Goal: Task Accomplishment & Management: Use online tool/utility

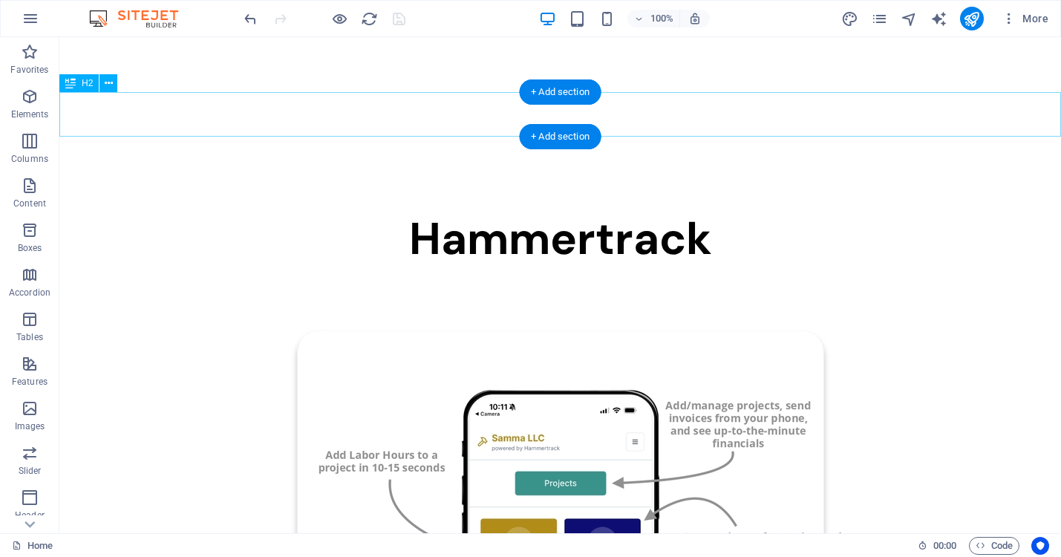
click at [459, 217] on div "Hammertrack" at bounding box center [560, 239] width 1002 height 45
click at [527, 217] on div "Hammertrack" at bounding box center [560, 239] width 1002 height 45
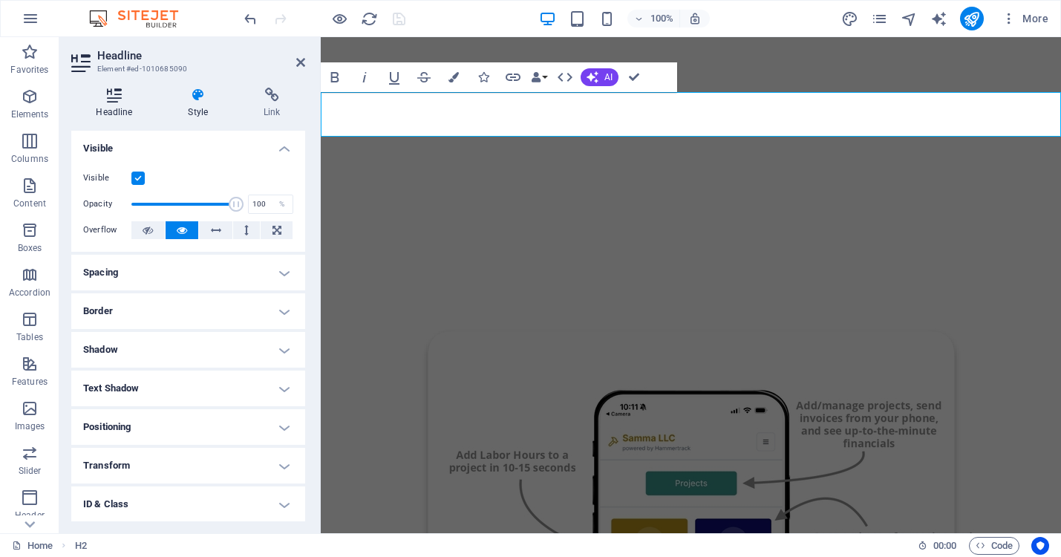
click at [112, 97] on icon at bounding box center [114, 95] width 86 height 15
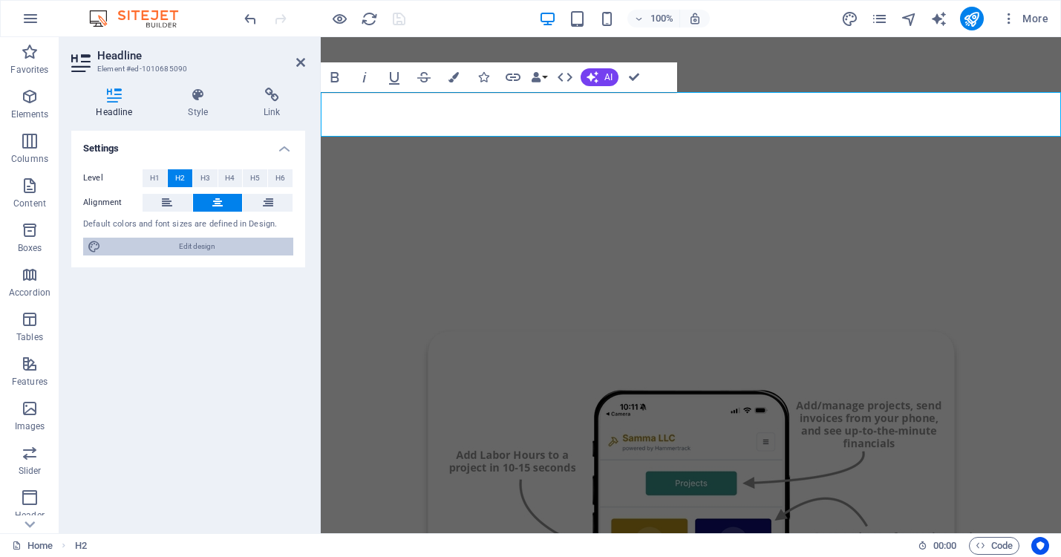
click at [164, 247] on span "Edit design" at bounding box center [196, 247] width 183 height 18
select select "600"
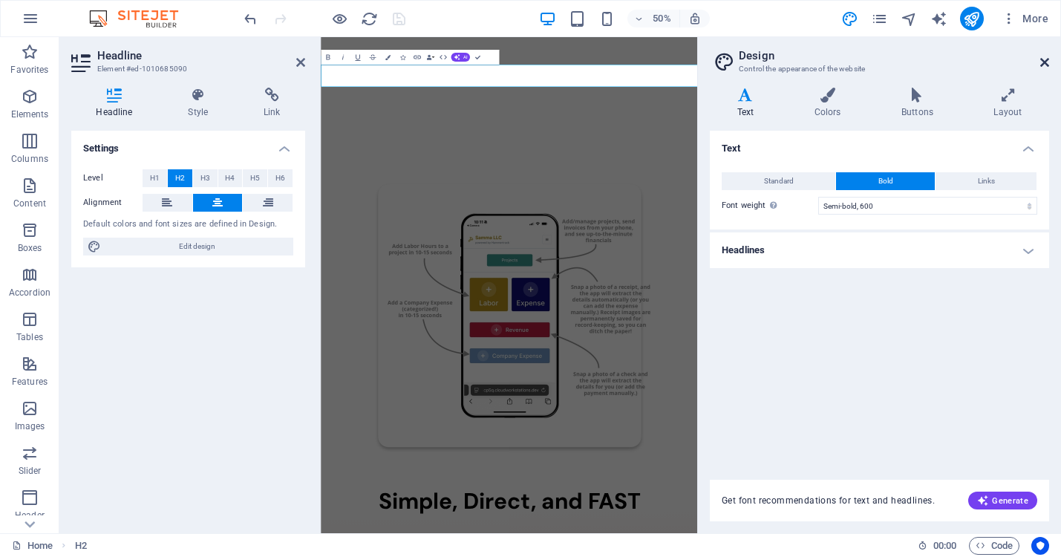
click at [1041, 68] on icon at bounding box center [1045, 62] width 9 height 12
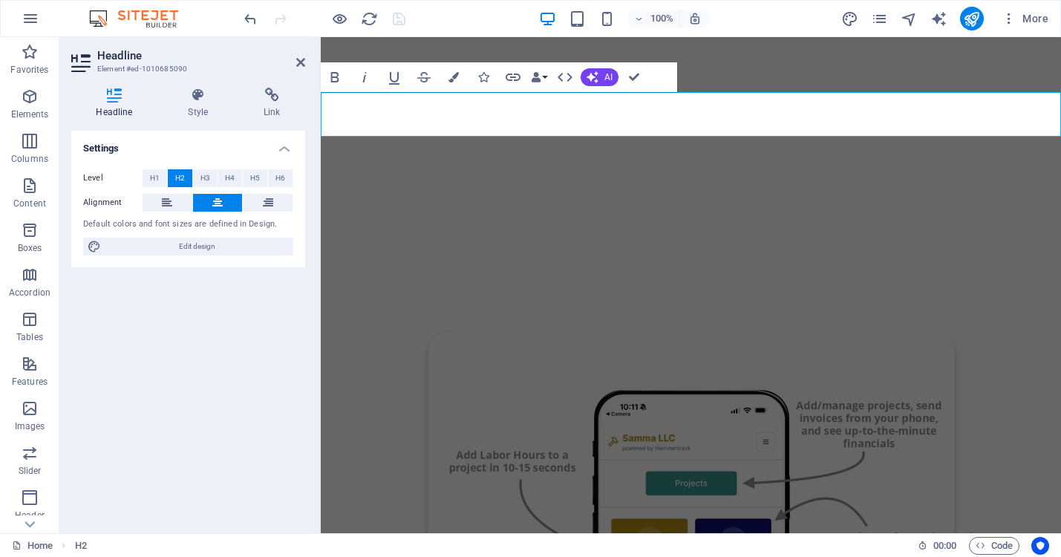
click at [426, 217] on h2 "​" at bounding box center [691, 239] width 741 height 45
click at [787, 217] on h2 "​" at bounding box center [691, 239] width 741 height 45
click at [111, 94] on icon at bounding box center [114, 95] width 86 height 15
click at [371, 217] on h2 at bounding box center [691, 239] width 741 height 45
click at [303, 64] on icon at bounding box center [300, 62] width 9 height 12
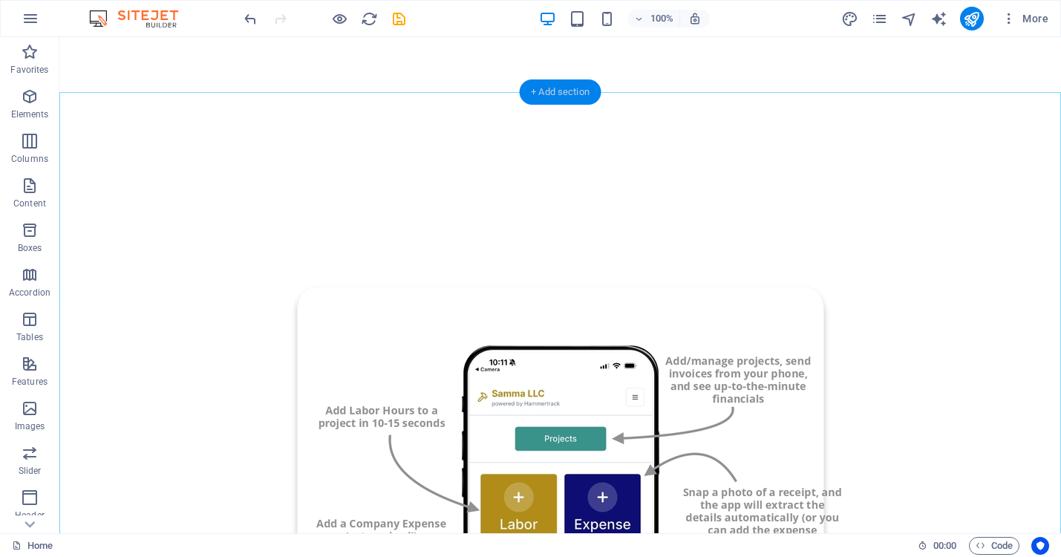
click at [559, 95] on div "+ Add section" at bounding box center [560, 91] width 82 height 25
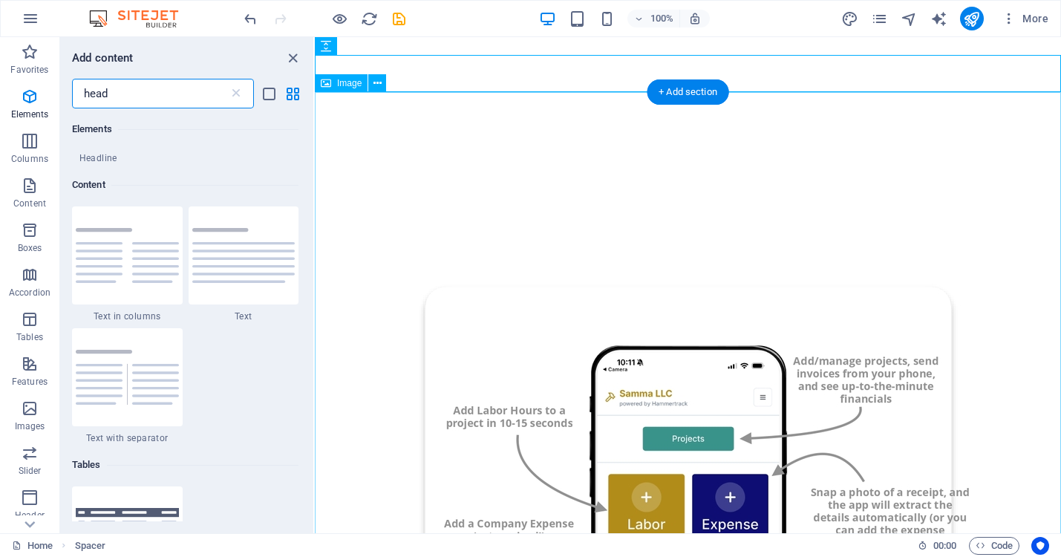
scroll to position [272, 0]
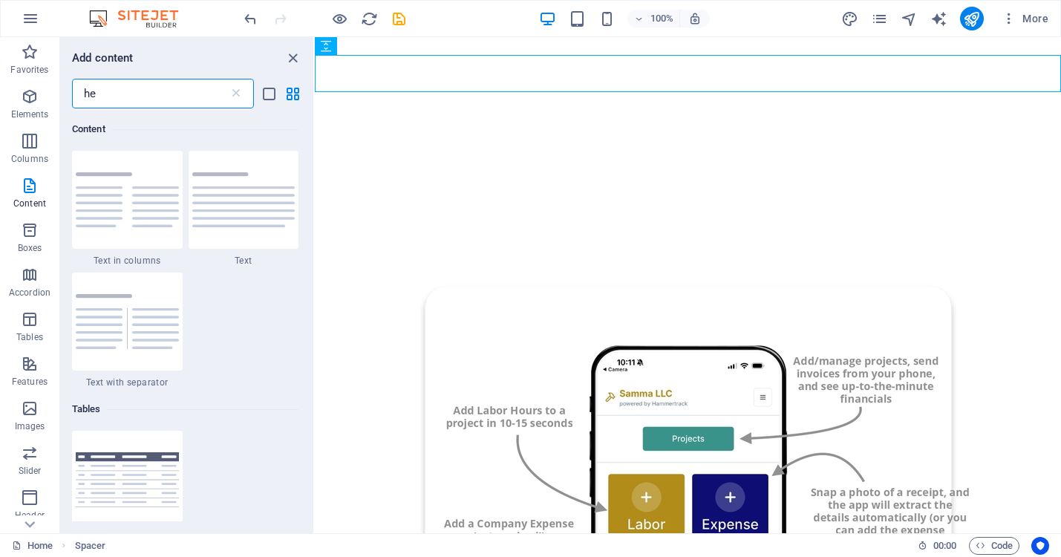
type input "h"
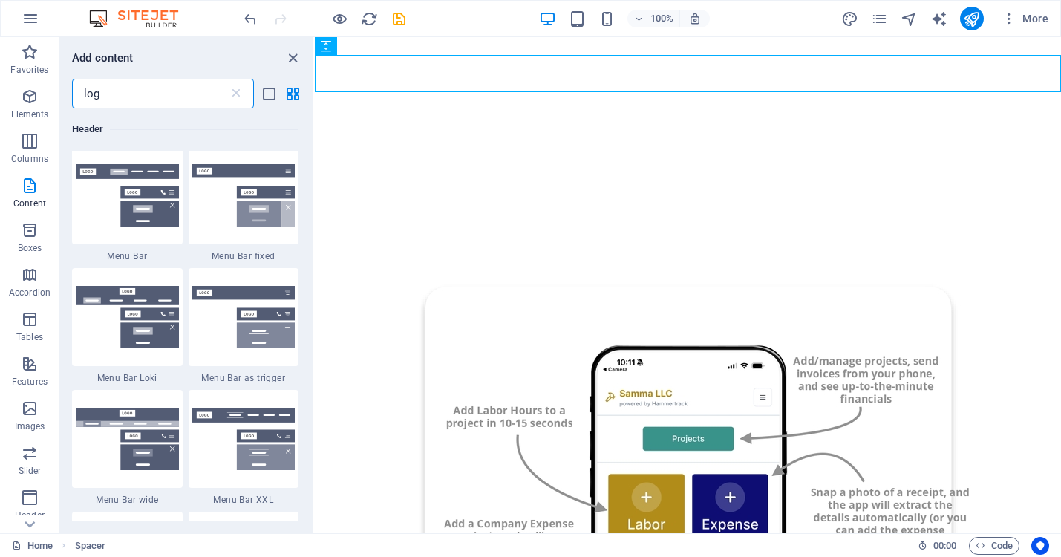
type input "logo"
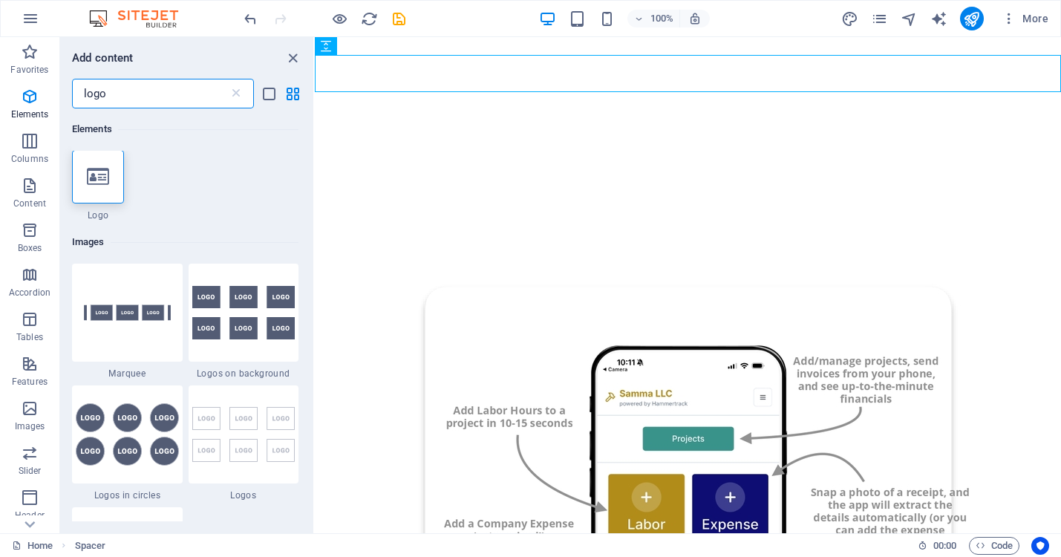
scroll to position [0, 0]
click at [97, 169] on icon at bounding box center [98, 177] width 22 height 19
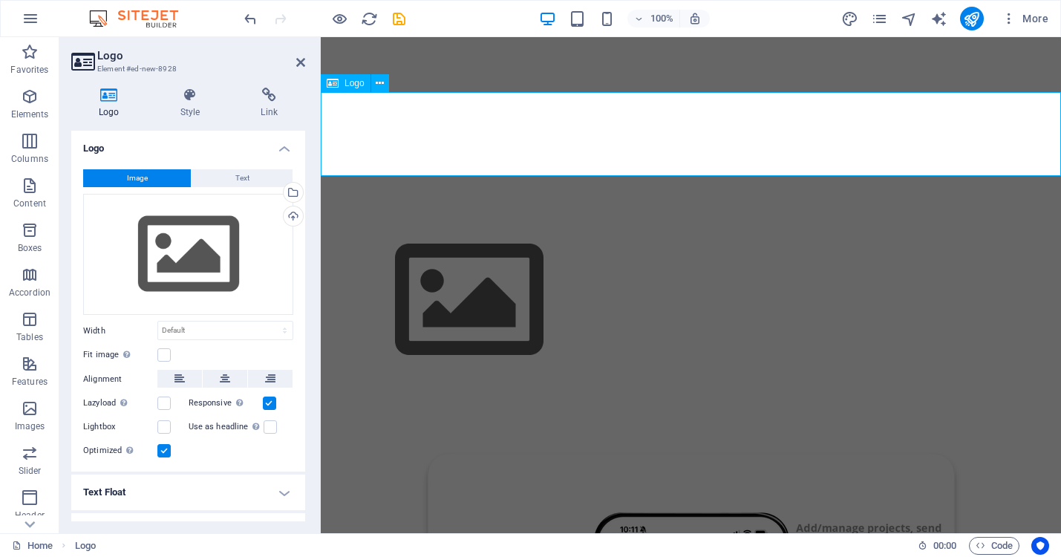
click at [349, 82] on span "Logo" at bounding box center [355, 83] width 20 height 9
click at [224, 379] on icon at bounding box center [225, 379] width 10 height 18
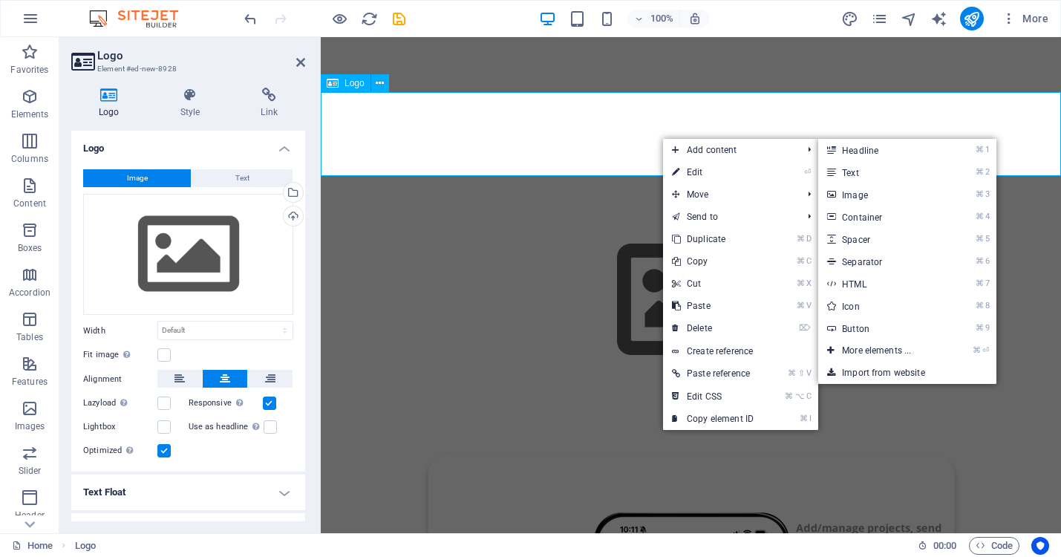
click at [540, 217] on div at bounding box center [691, 300] width 741 height 167
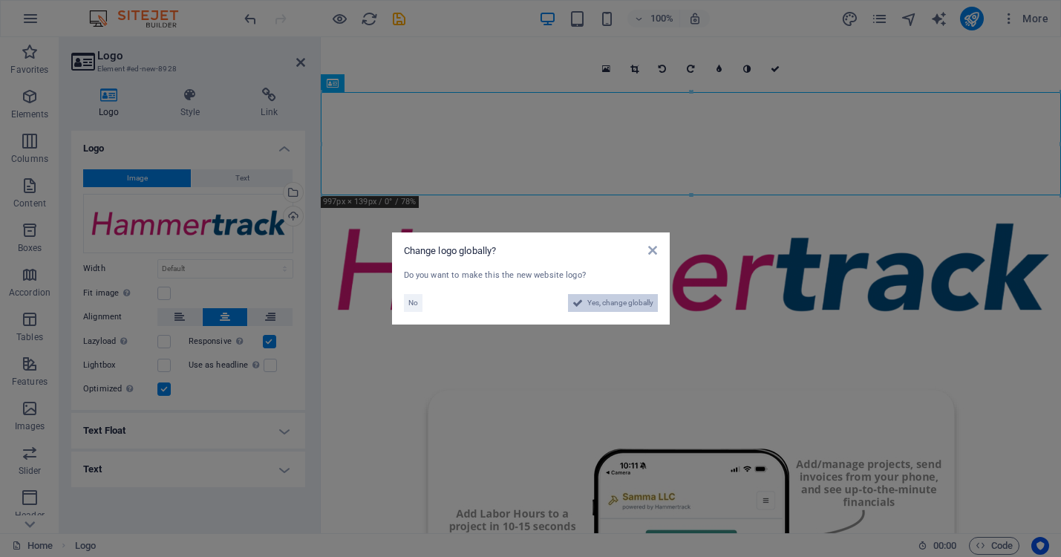
click at [620, 302] on span "Yes, change globally" at bounding box center [621, 303] width 66 height 18
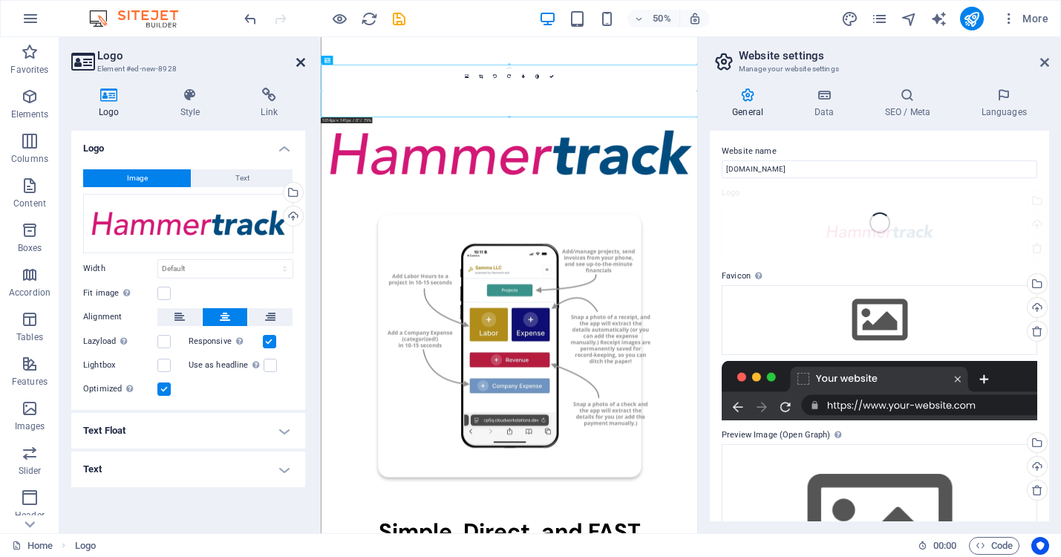
click at [301, 67] on icon at bounding box center [300, 62] width 9 height 12
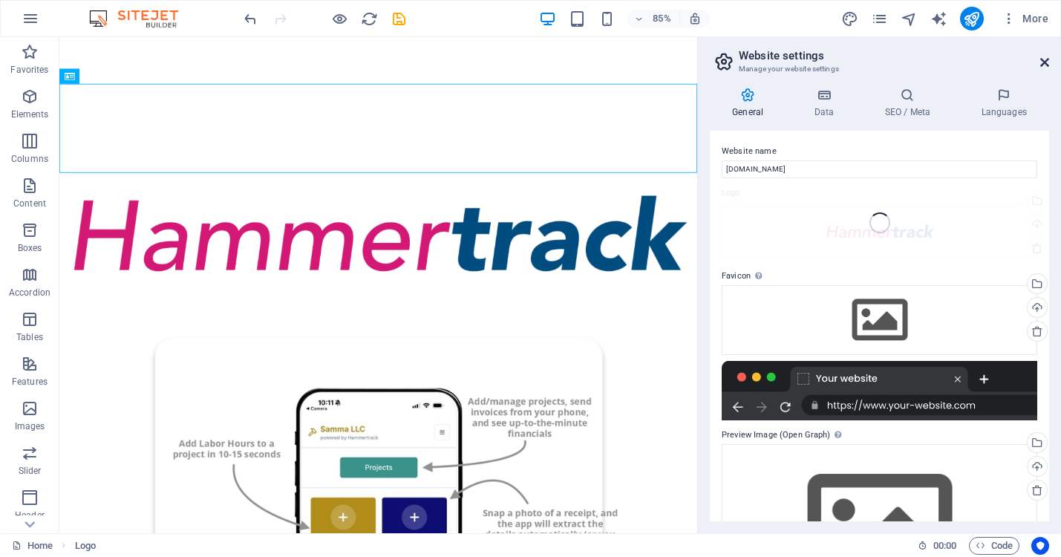
click at [1047, 61] on icon at bounding box center [1045, 62] width 9 height 12
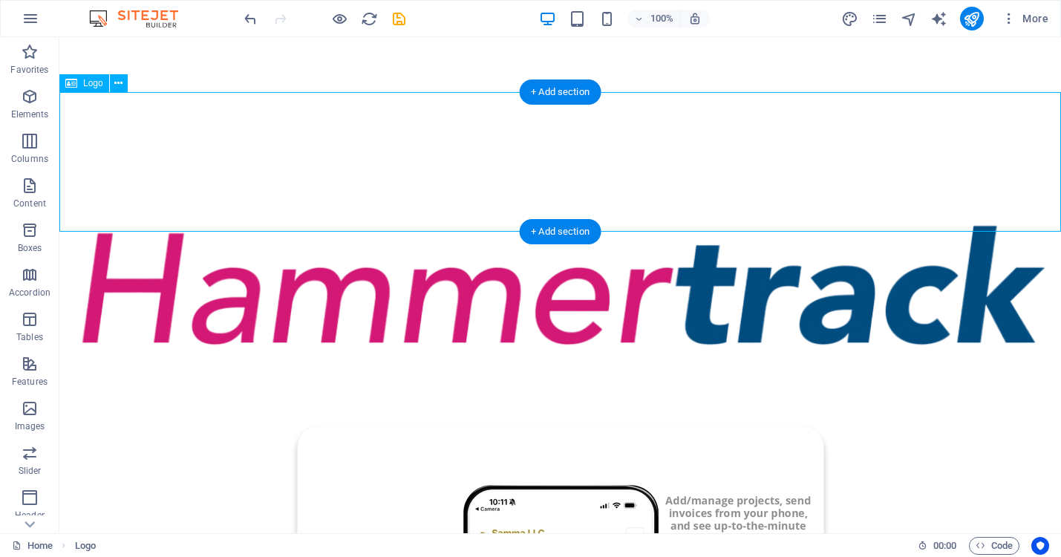
click at [755, 217] on div at bounding box center [560, 287] width 1002 height 140
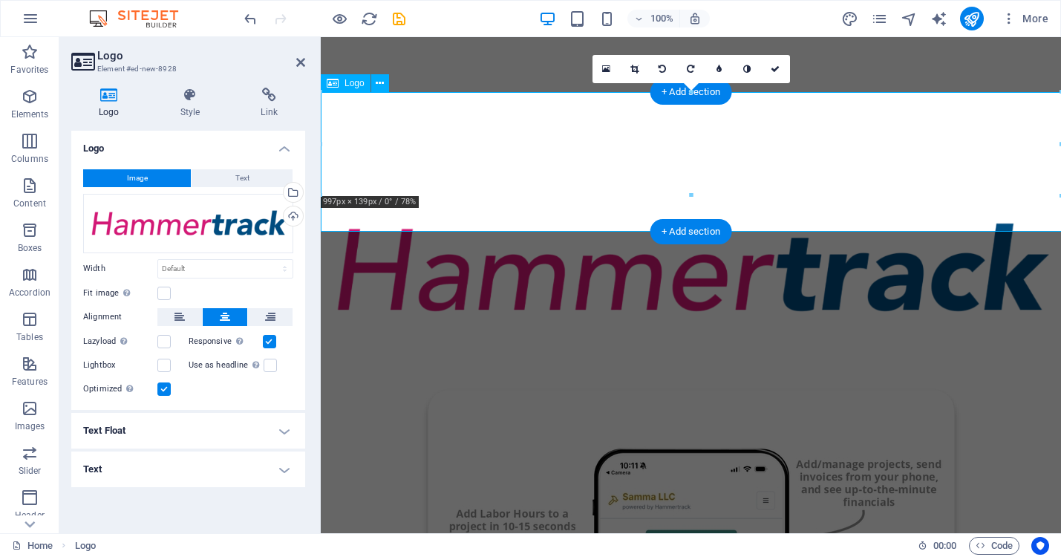
click at [755, 217] on div at bounding box center [691, 268] width 741 height 103
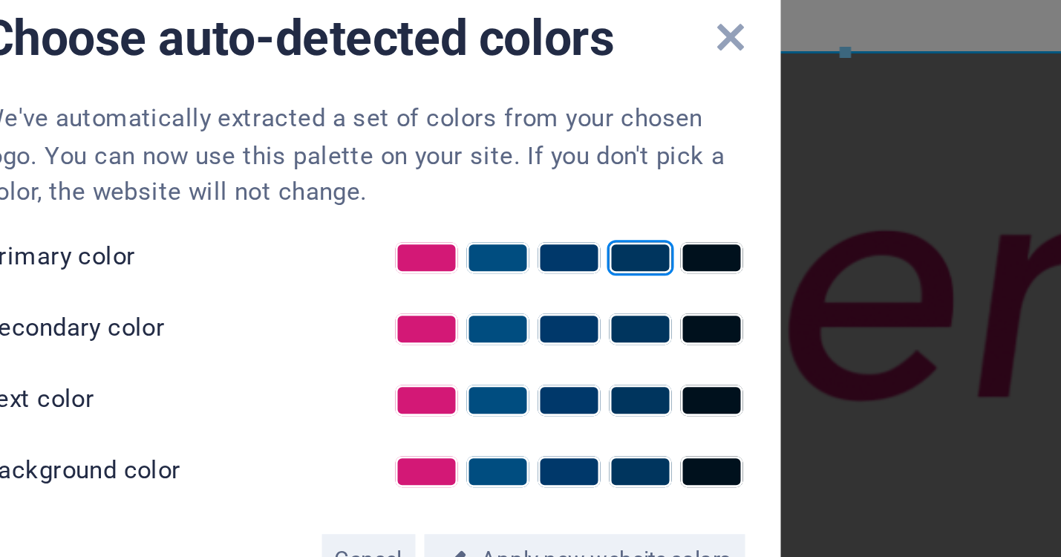
click at [621, 265] on link at bounding box center [623, 263] width 22 height 12
click at [554, 285] on link at bounding box center [552, 287] width 22 height 12
click at [647, 307] on link at bounding box center [647, 311] width 22 height 12
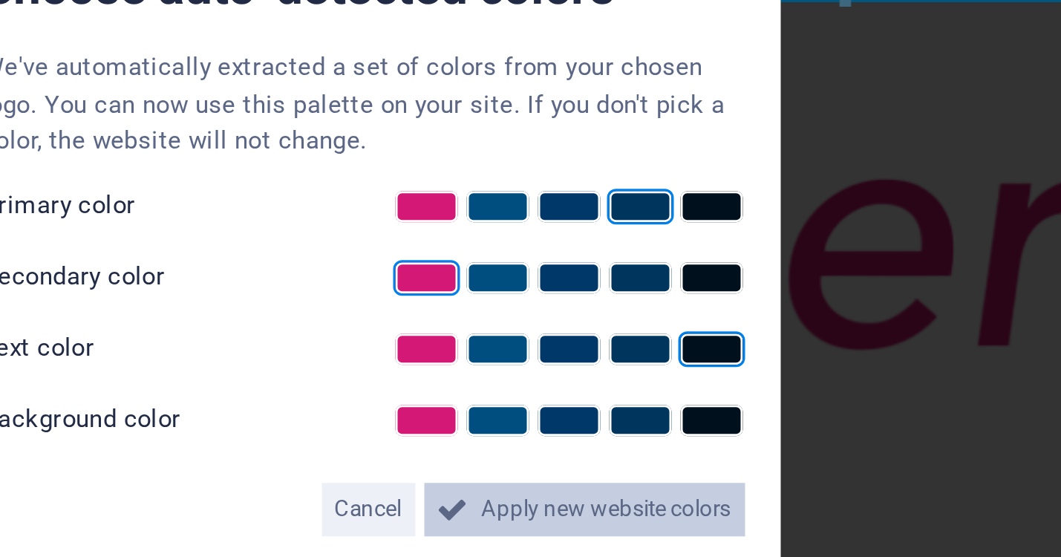
click at [605, 363] on span "Apply new website colors" at bounding box center [611, 364] width 83 height 18
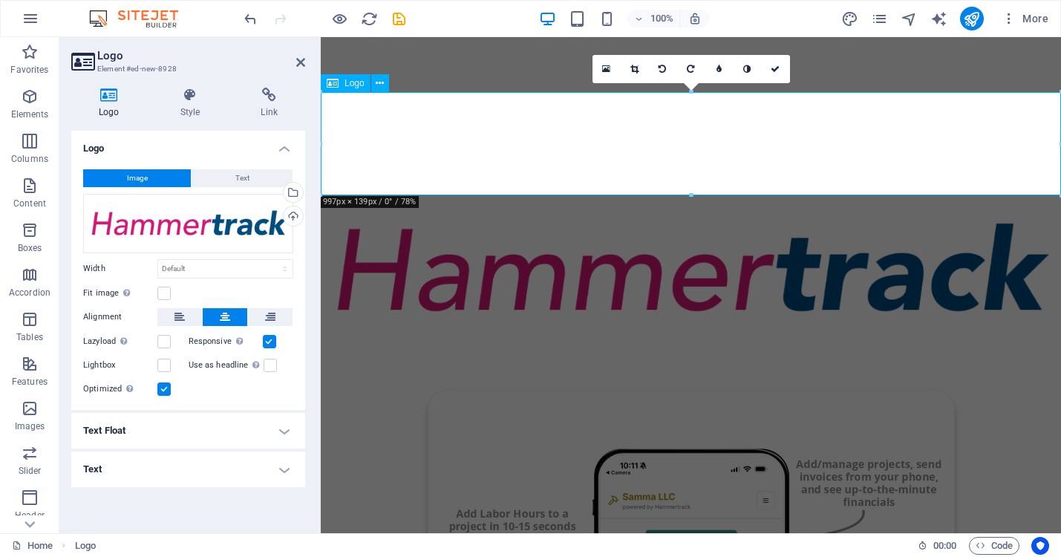
click at [730, 217] on div at bounding box center [691, 268] width 741 height 103
click at [605, 68] on icon at bounding box center [606, 69] width 8 height 10
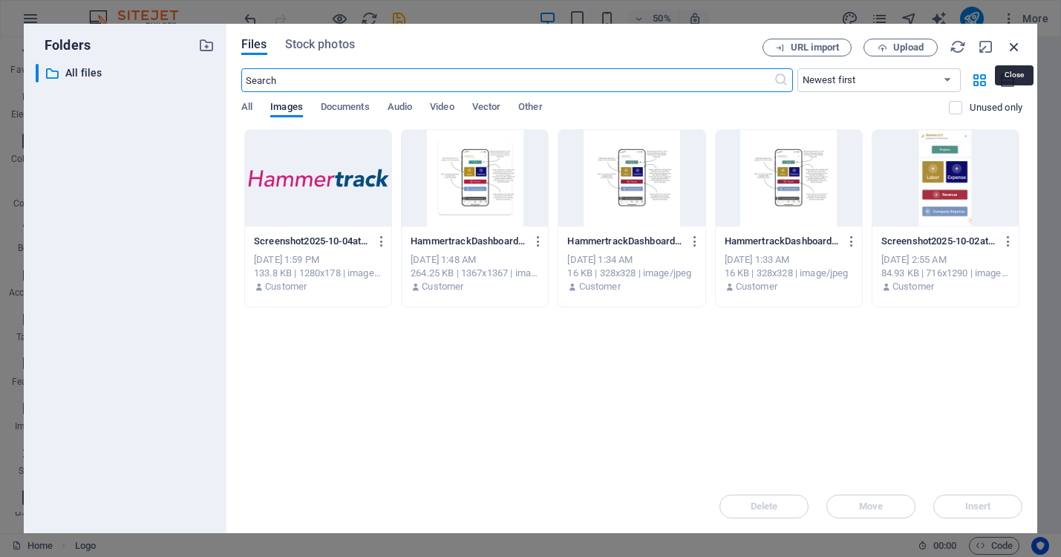
click at [1012, 45] on icon "button" at bounding box center [1014, 47] width 16 height 16
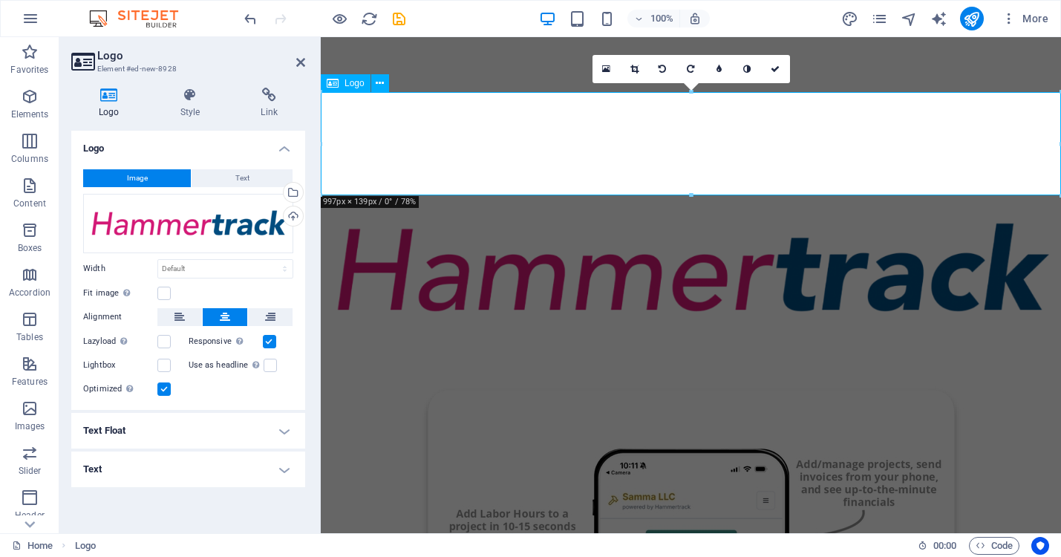
click at [429, 217] on div at bounding box center [691, 268] width 741 height 103
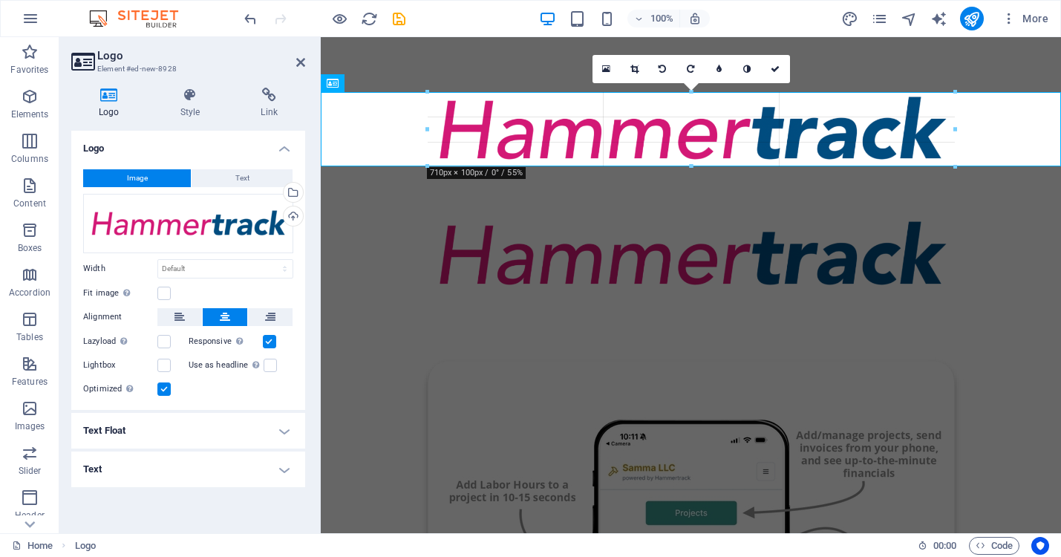
drag, startPoint x: 1058, startPoint y: 93, endPoint x: 843, endPoint y: 198, distance: 239.8
type input "710"
select select "px"
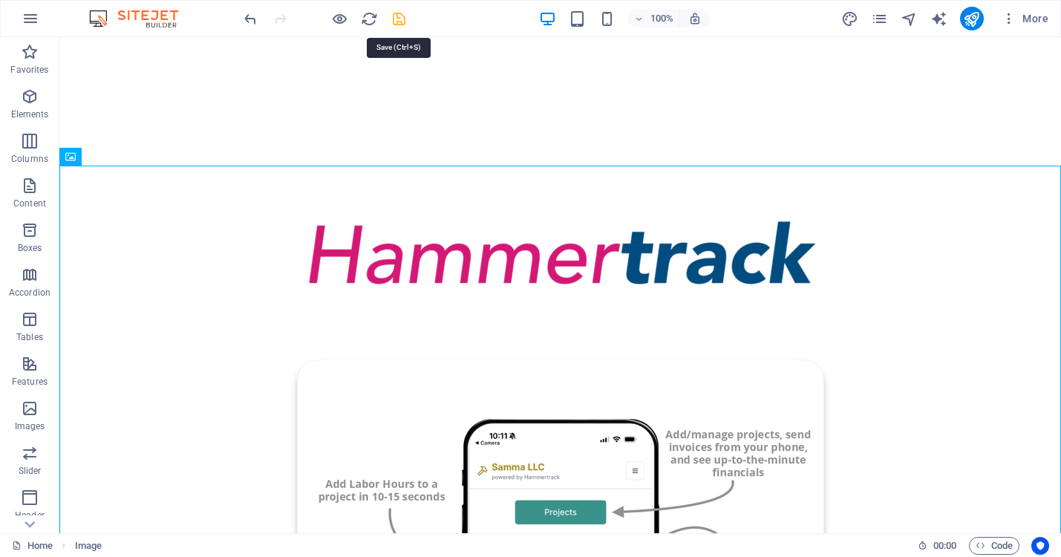
click at [395, 19] on icon "save" at bounding box center [399, 18] width 17 height 17
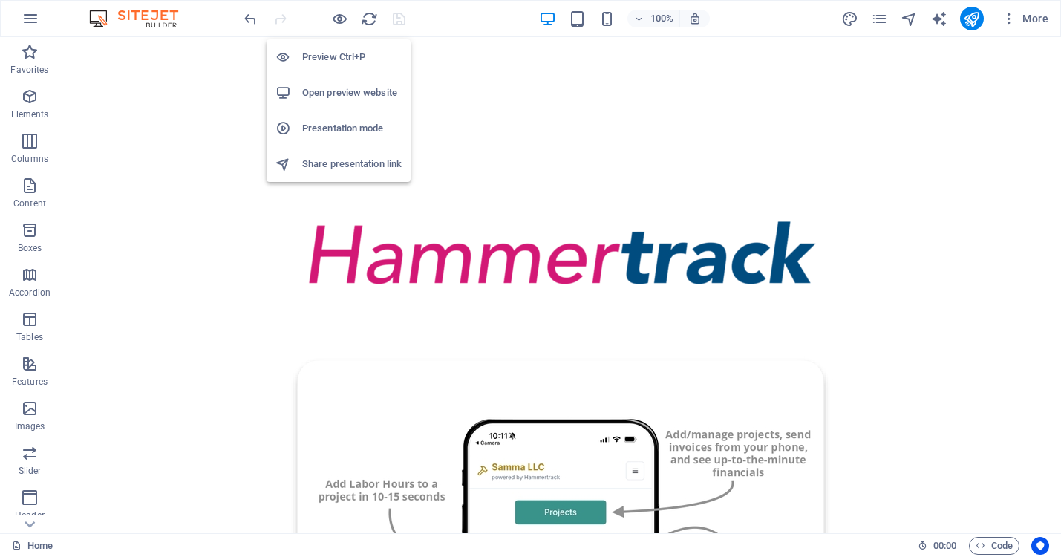
click at [333, 92] on h6 "Open preview website" at bounding box center [352, 93] width 100 height 18
